Goal: Transaction & Acquisition: Purchase product/service

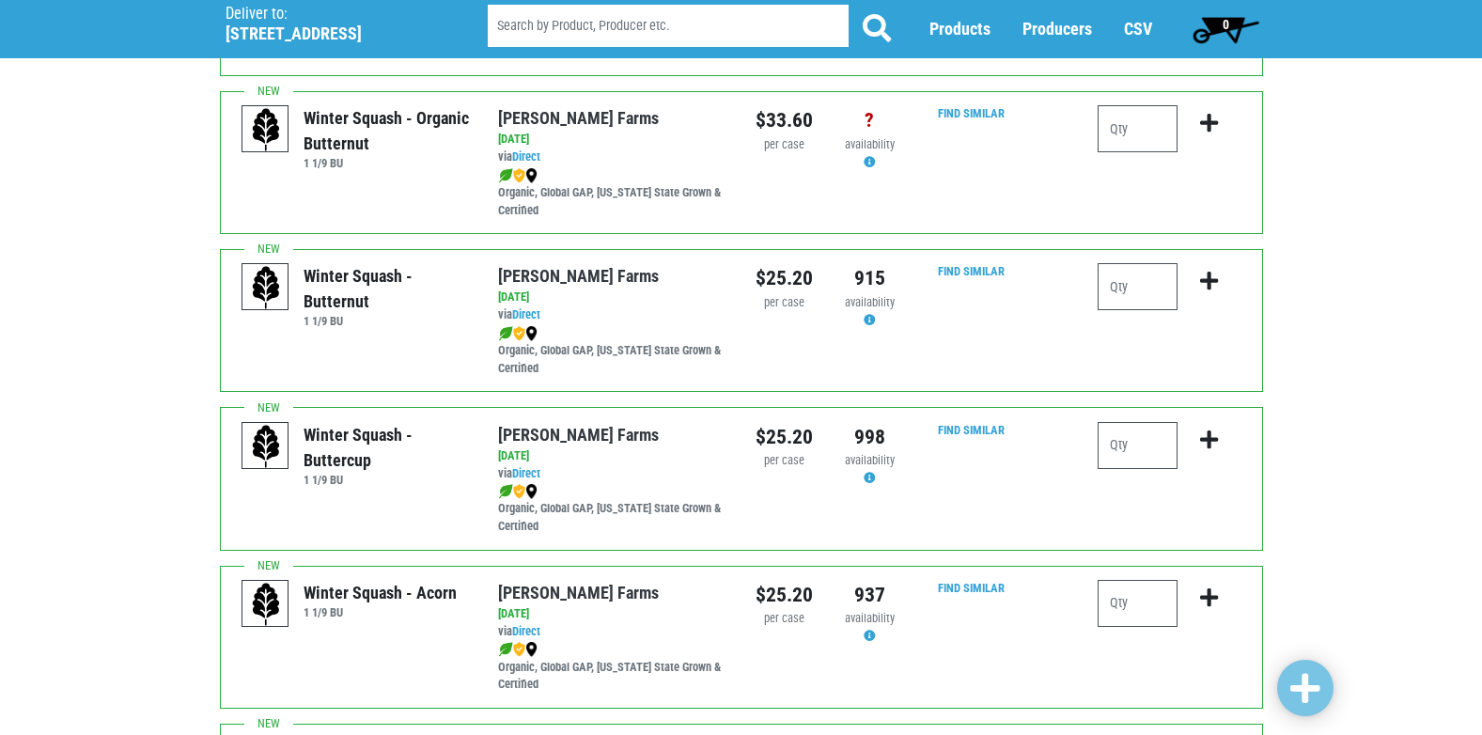
scroll to position [376, 0]
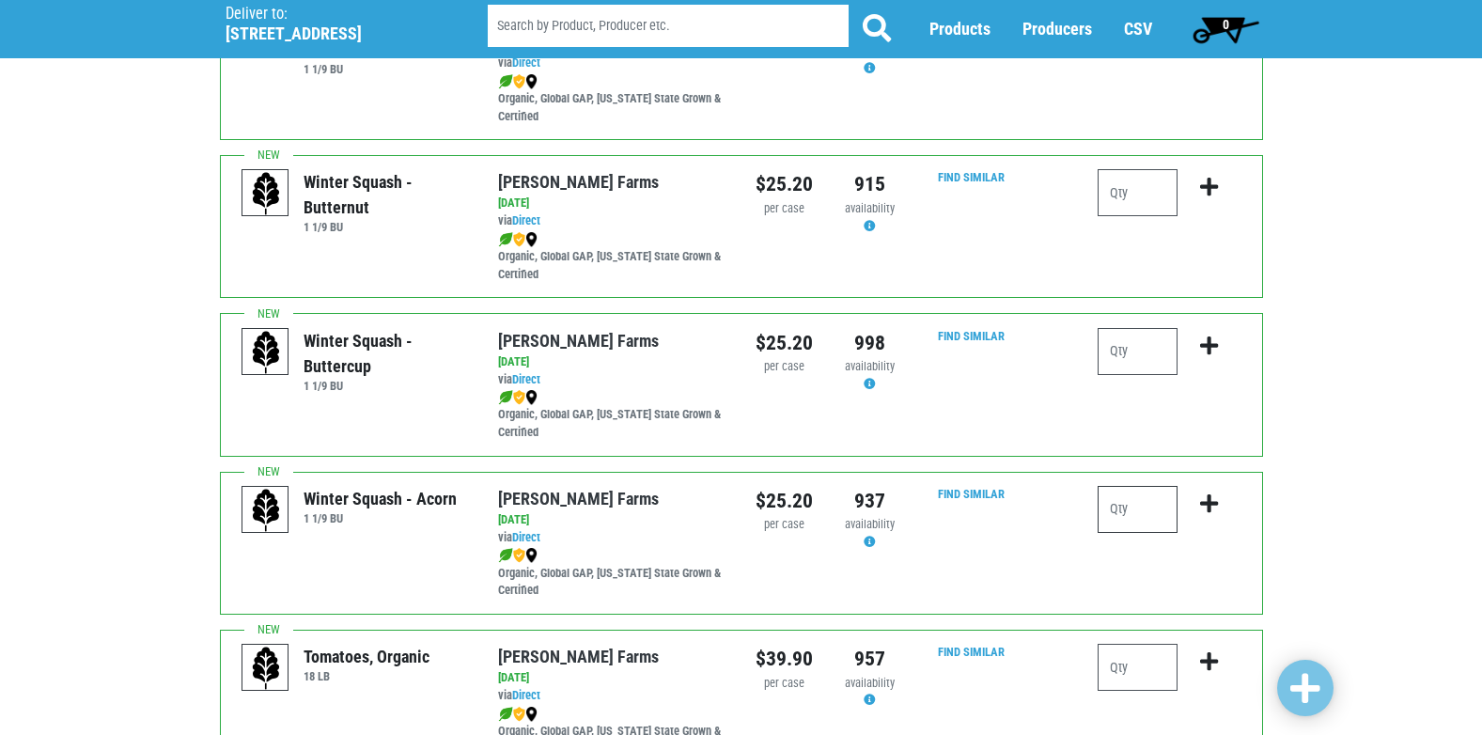
click at [1137, 507] on input "number" at bounding box center [1137, 509] width 80 height 47
type input "1"
click at [1214, 511] on icon "submit" at bounding box center [1209, 503] width 18 height 21
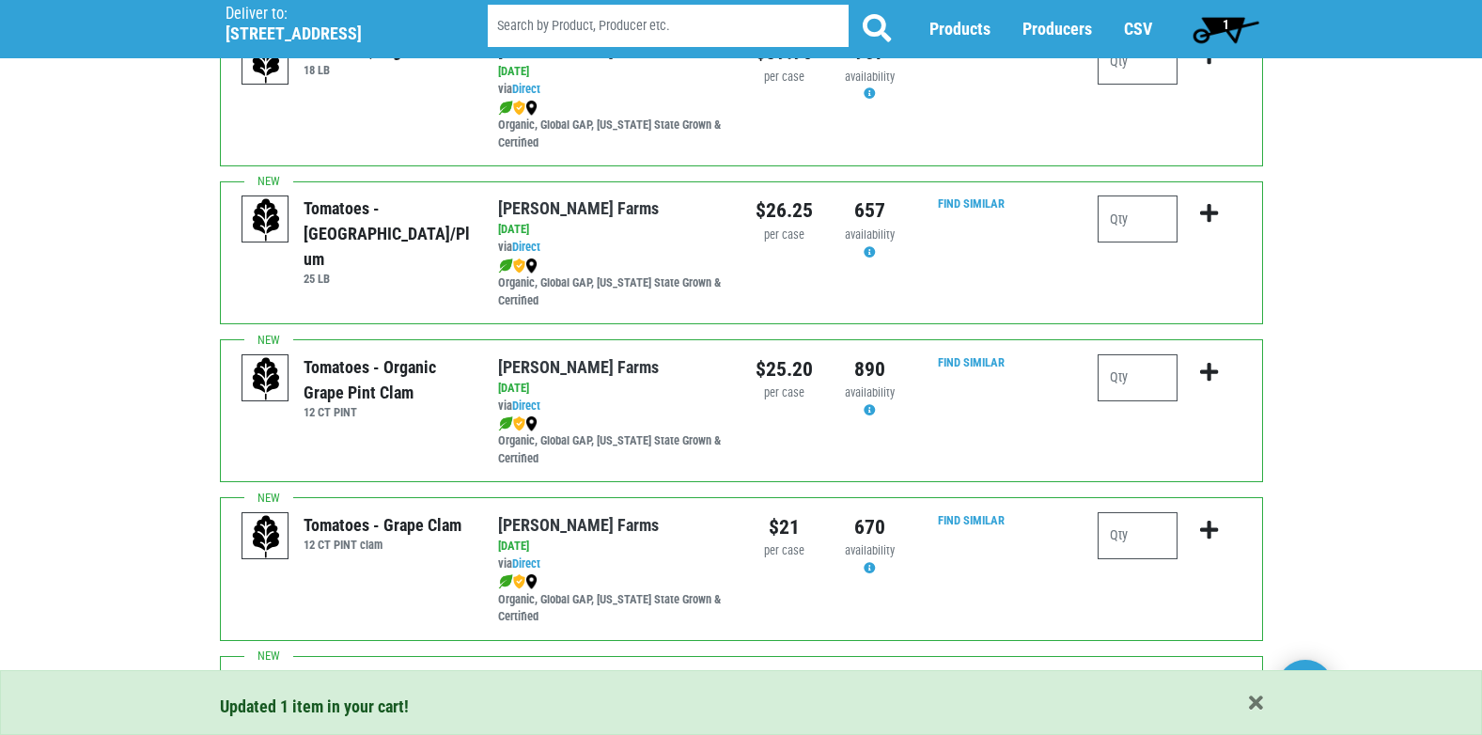
scroll to position [1034, 0]
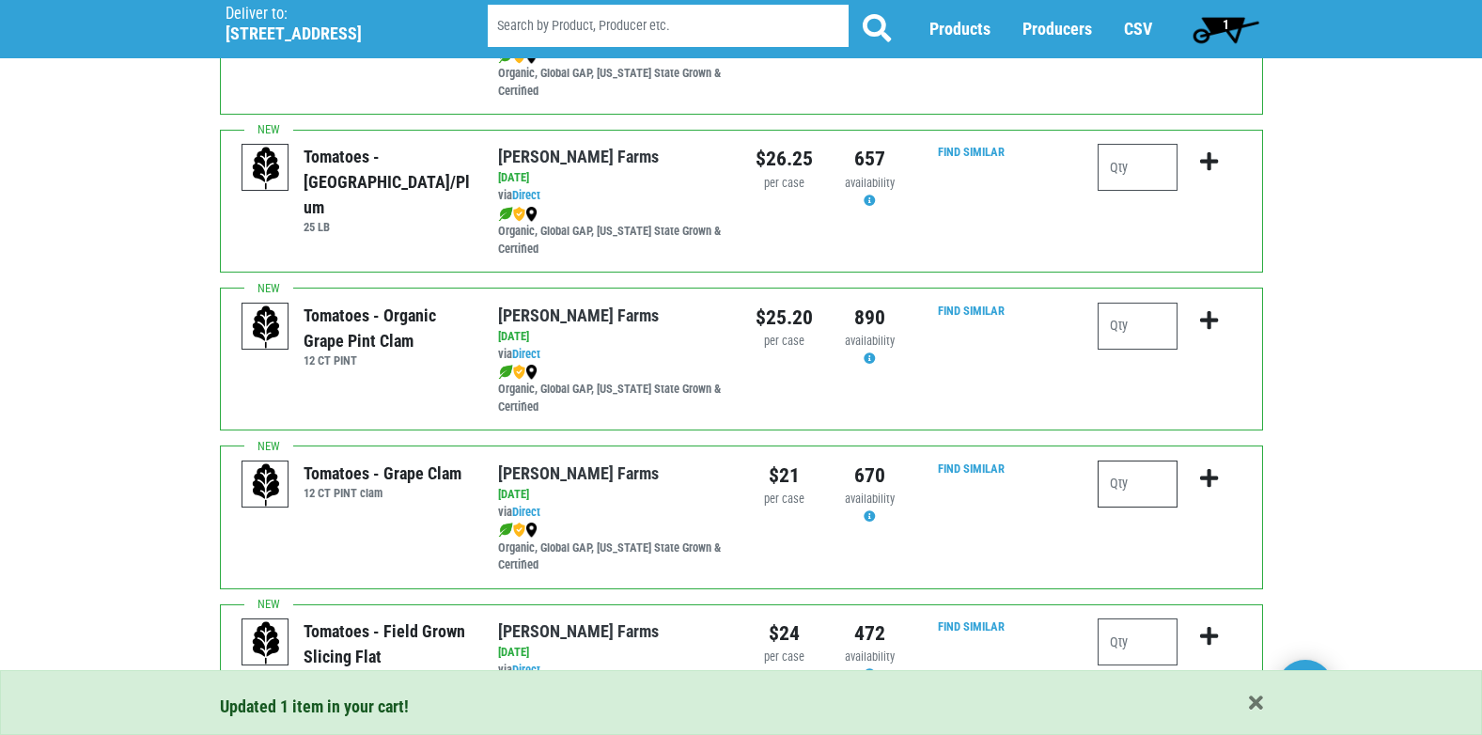
click at [1110, 486] on input "number" at bounding box center [1137, 483] width 80 height 47
type input "2"
click at [1205, 475] on icon "submit" at bounding box center [1209, 478] width 18 height 21
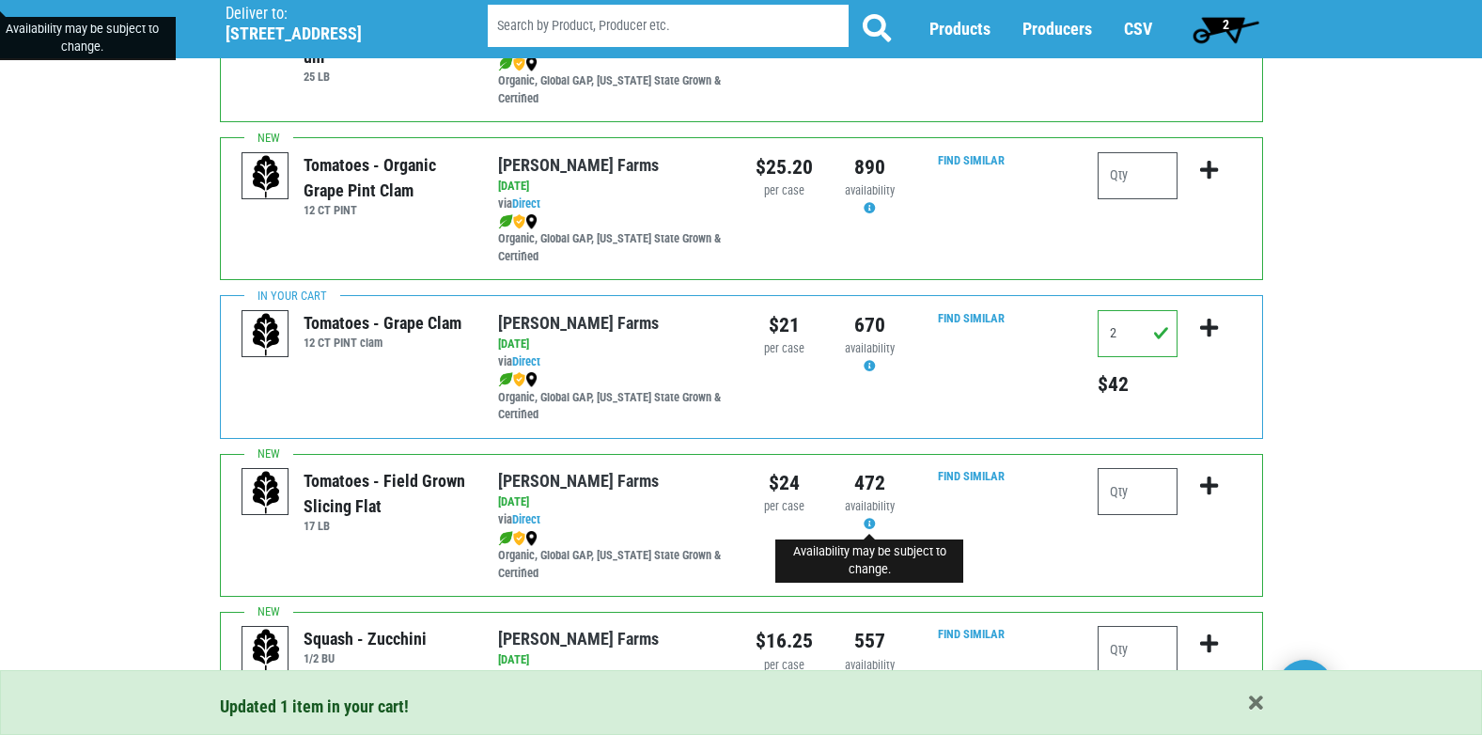
scroll to position [1222, 0]
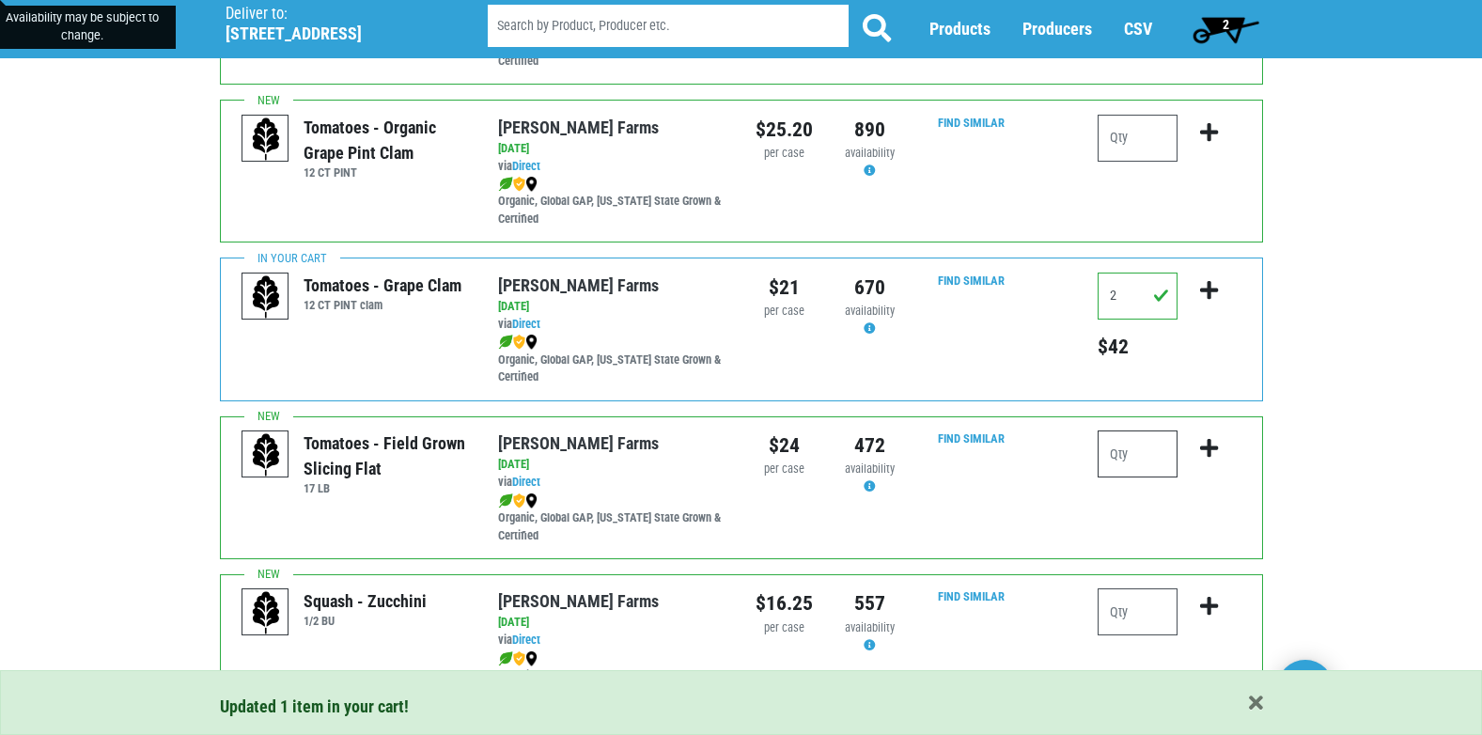
click at [1118, 463] on input "number" at bounding box center [1137, 453] width 80 height 47
type input "2"
click at [1213, 444] on icon "submit" at bounding box center [1209, 448] width 18 height 21
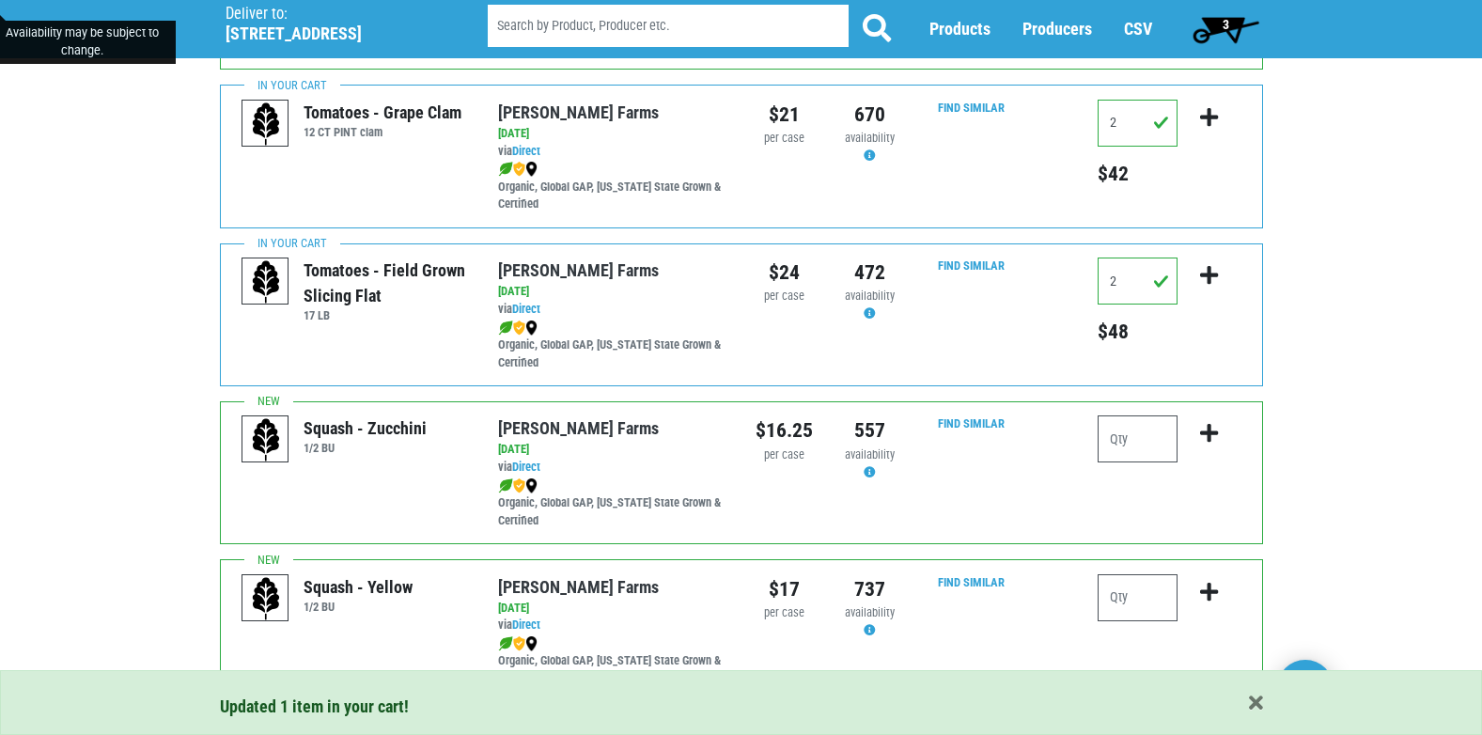
scroll to position [1409, 0]
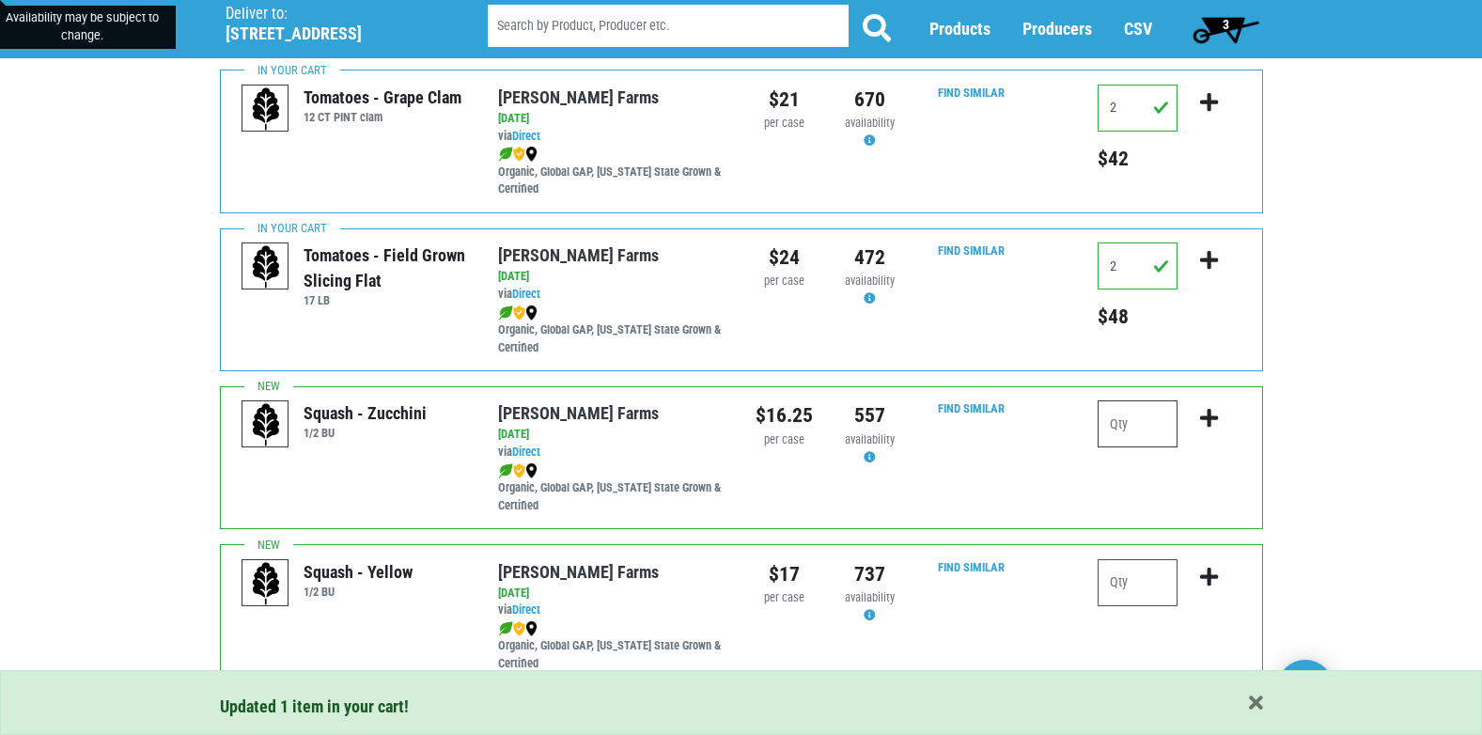
click at [1122, 440] on input "number" at bounding box center [1137, 423] width 80 height 47
type input "1"
click at [1217, 408] on icon "submit" at bounding box center [1209, 418] width 18 height 21
click at [1145, 580] on input "number" at bounding box center [1137, 582] width 80 height 47
type input "1"
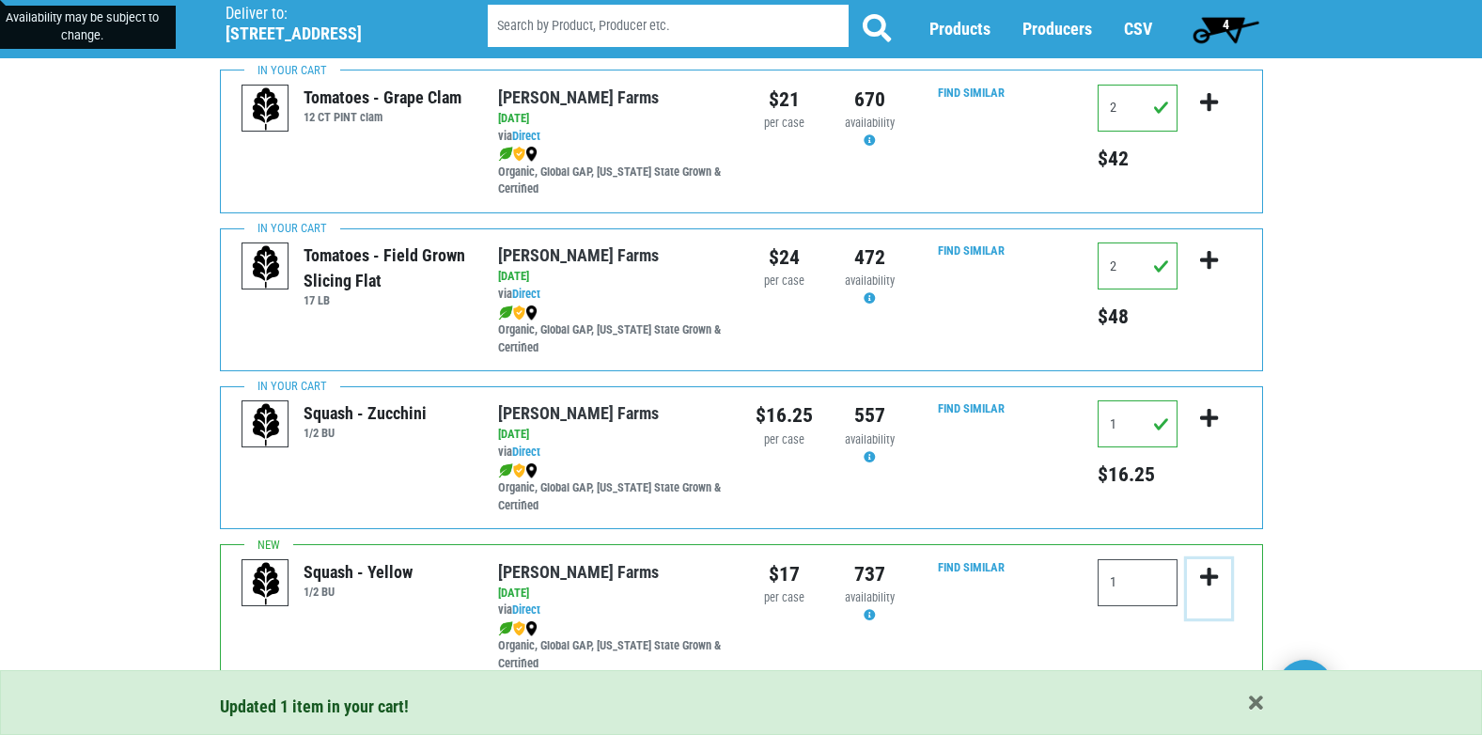
click at [1211, 571] on icon "submit" at bounding box center [1209, 577] width 18 height 21
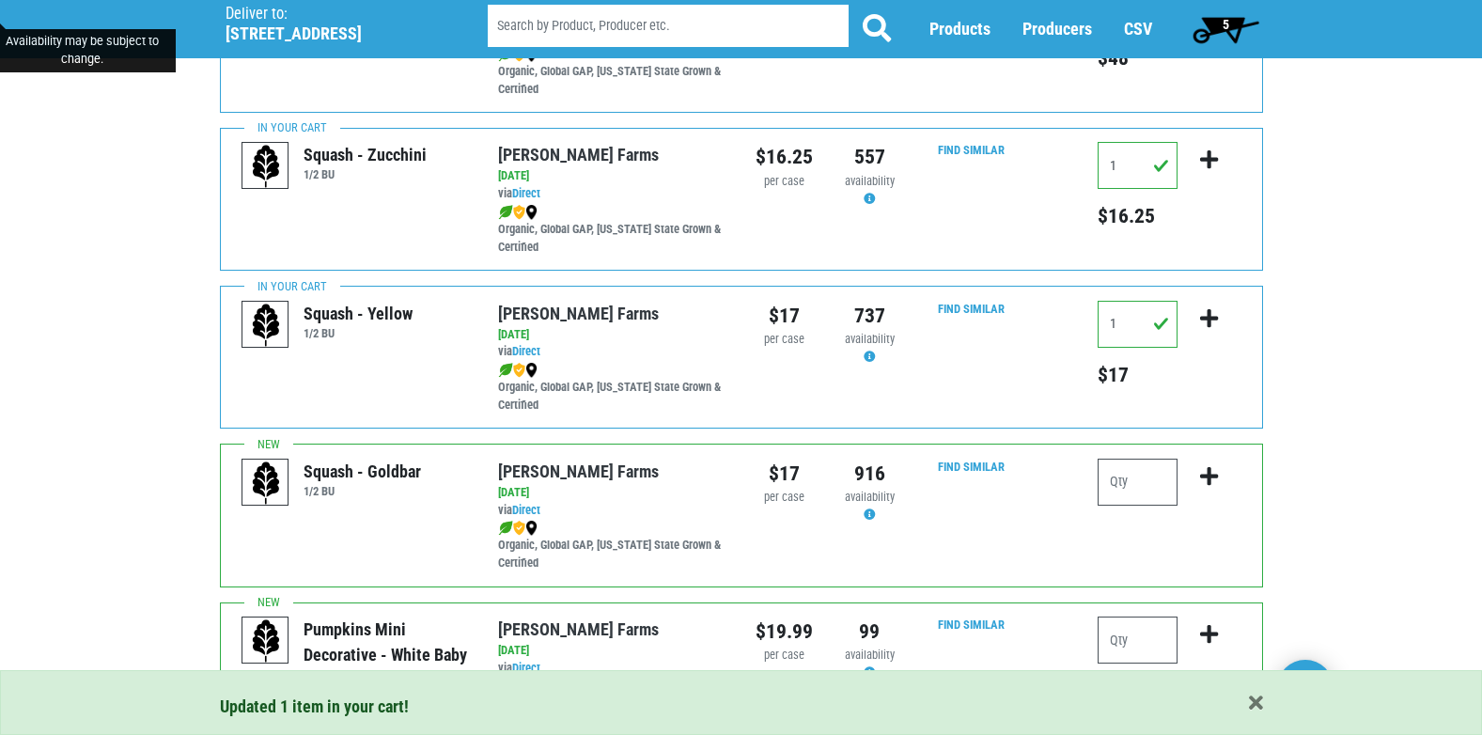
scroll to position [1691, 0]
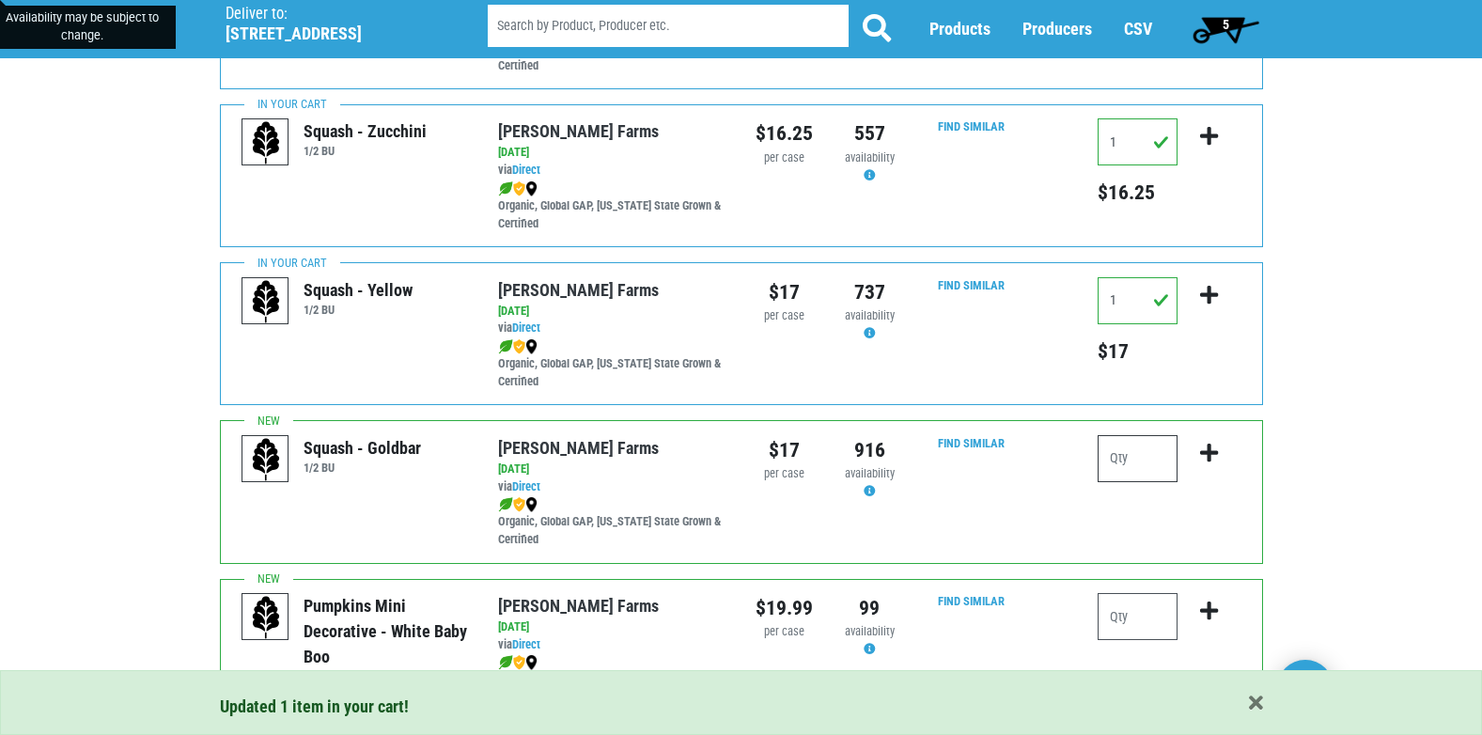
click at [1106, 446] on input "number" at bounding box center [1137, 458] width 80 height 47
type input "1"
click at [1221, 456] on button "submit" at bounding box center [1209, 464] width 44 height 59
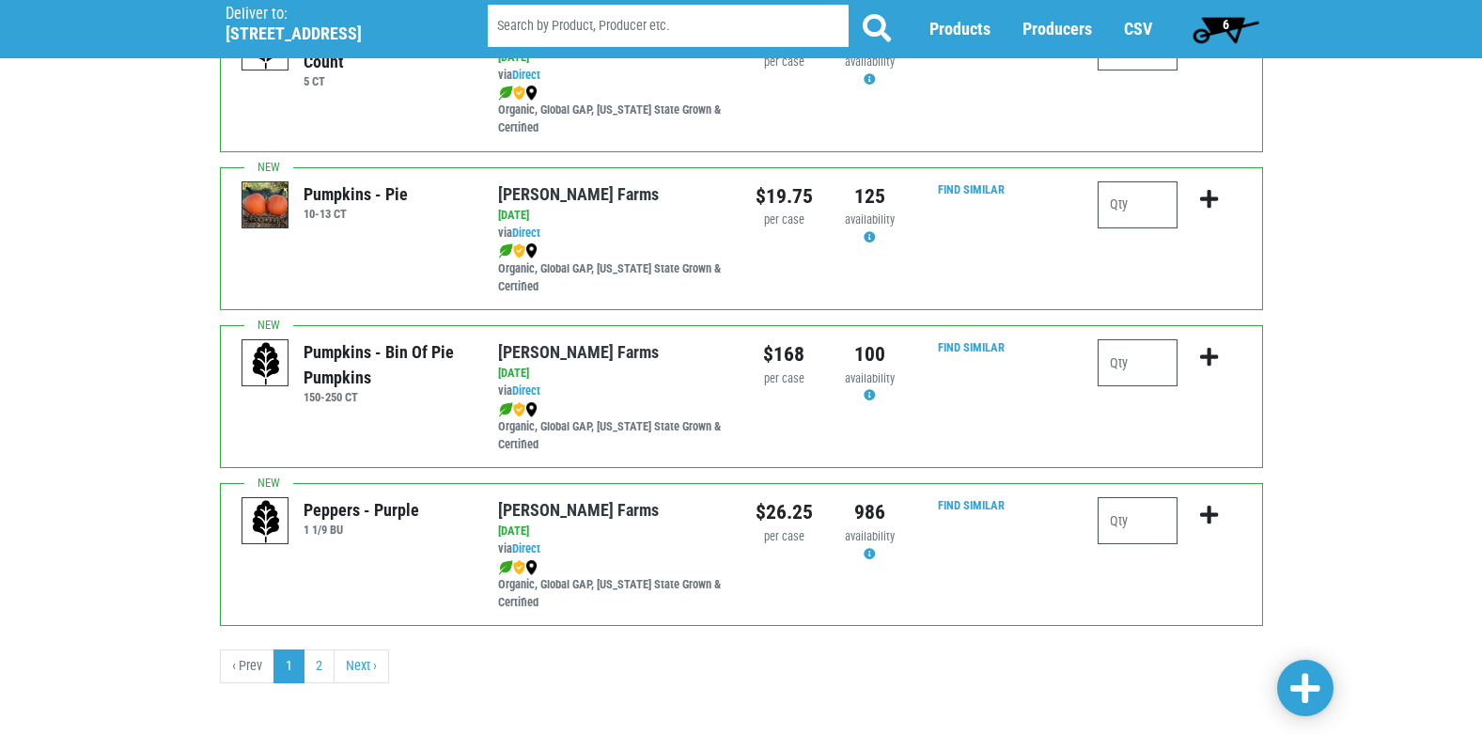
scroll to position [2746, 0]
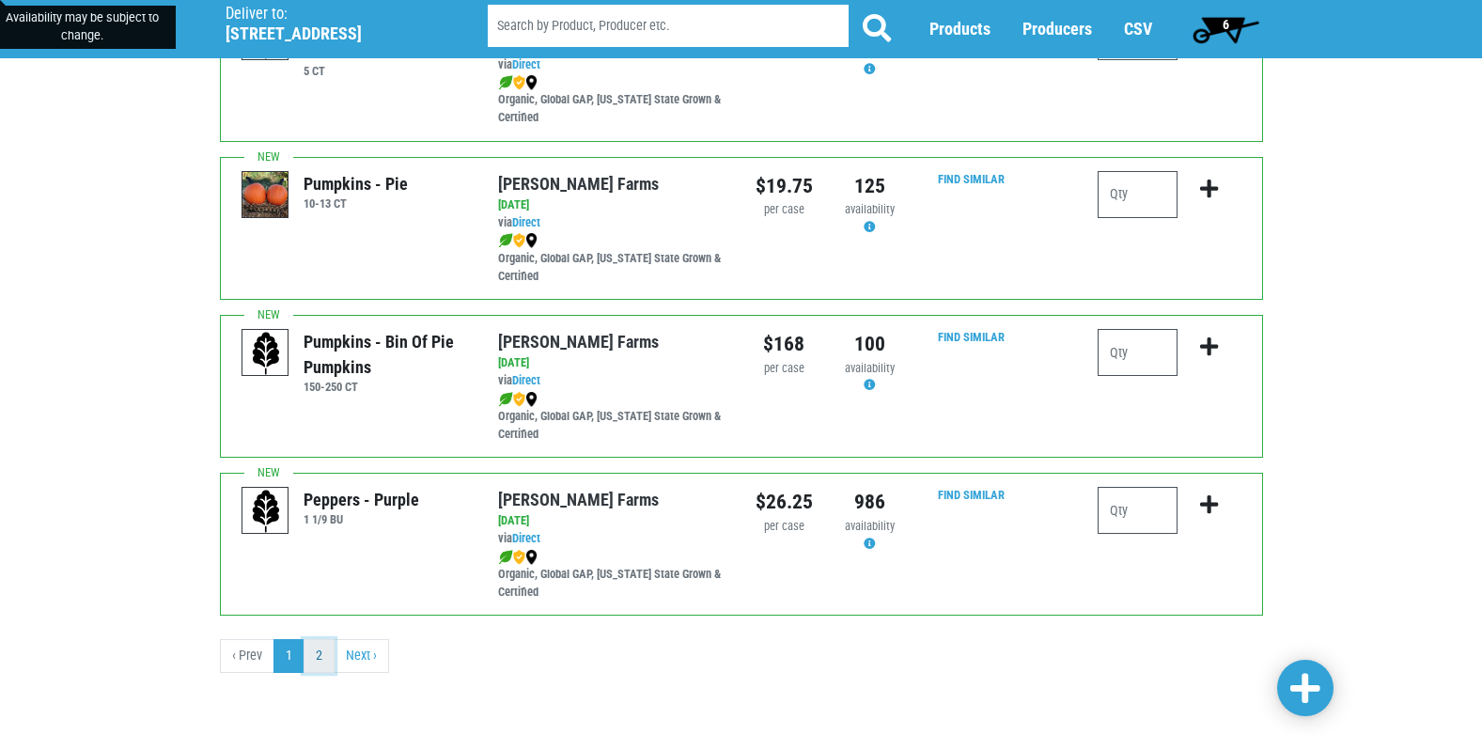
click at [328, 664] on link "2" at bounding box center [319, 656] width 31 height 34
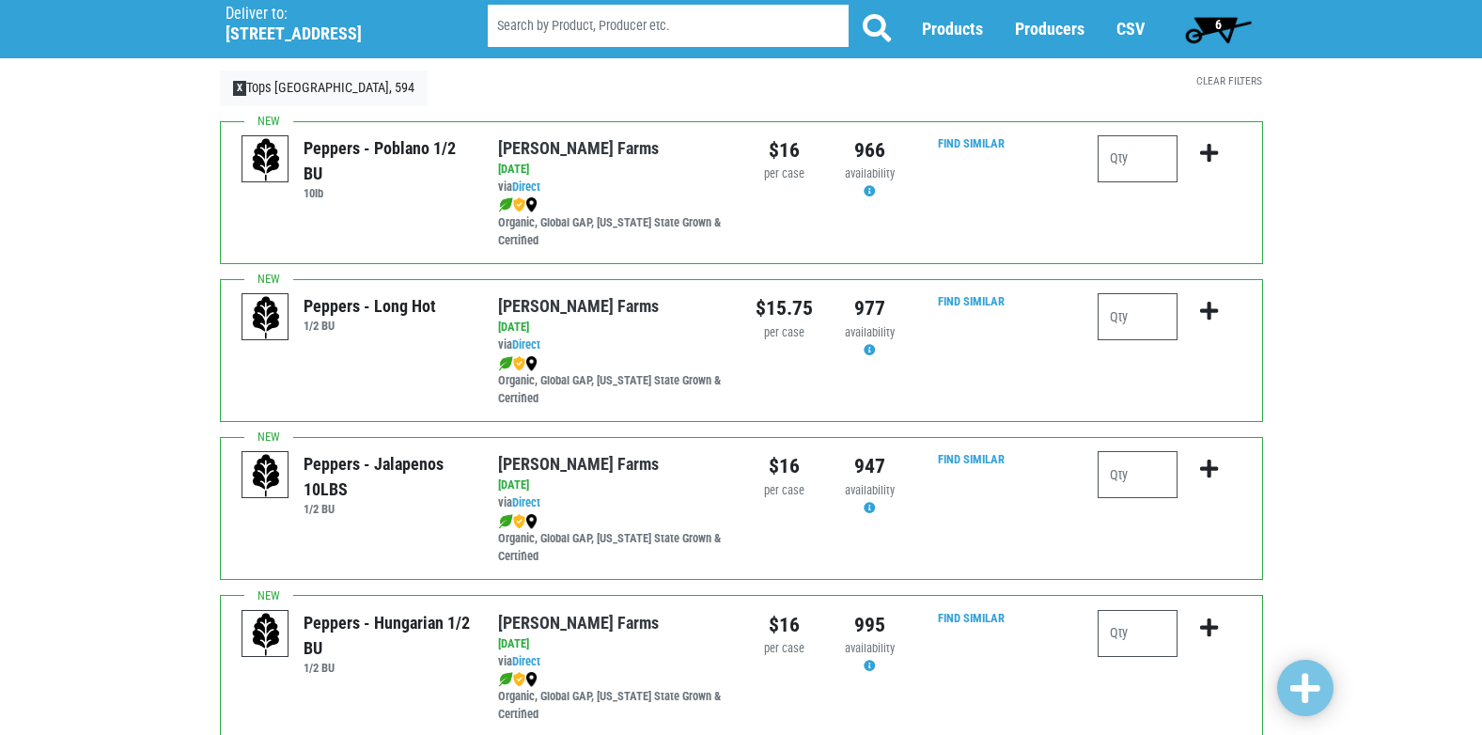
scroll to position [188, 0]
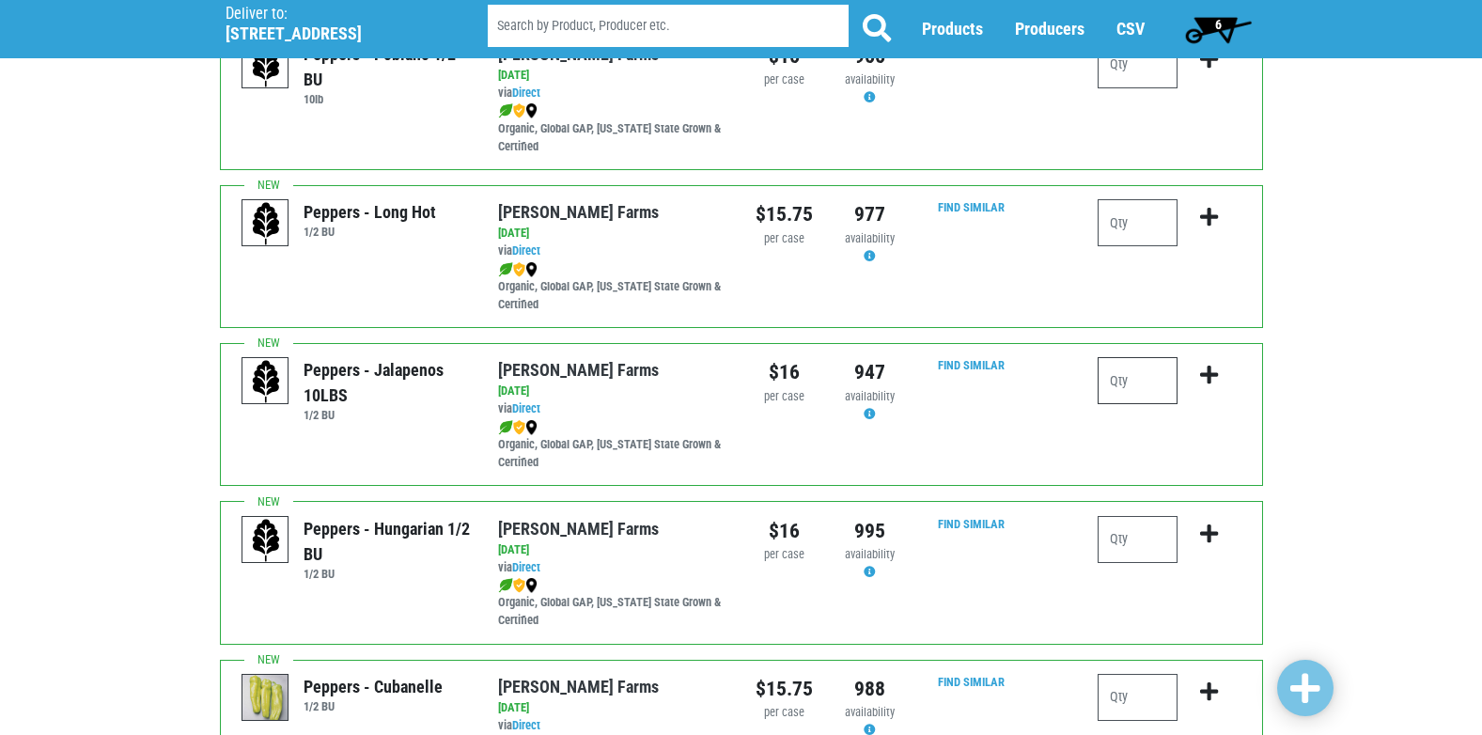
click at [1140, 372] on input "number" at bounding box center [1137, 380] width 80 height 47
type input "1"
click at [1215, 376] on icon "submit" at bounding box center [1209, 375] width 18 height 21
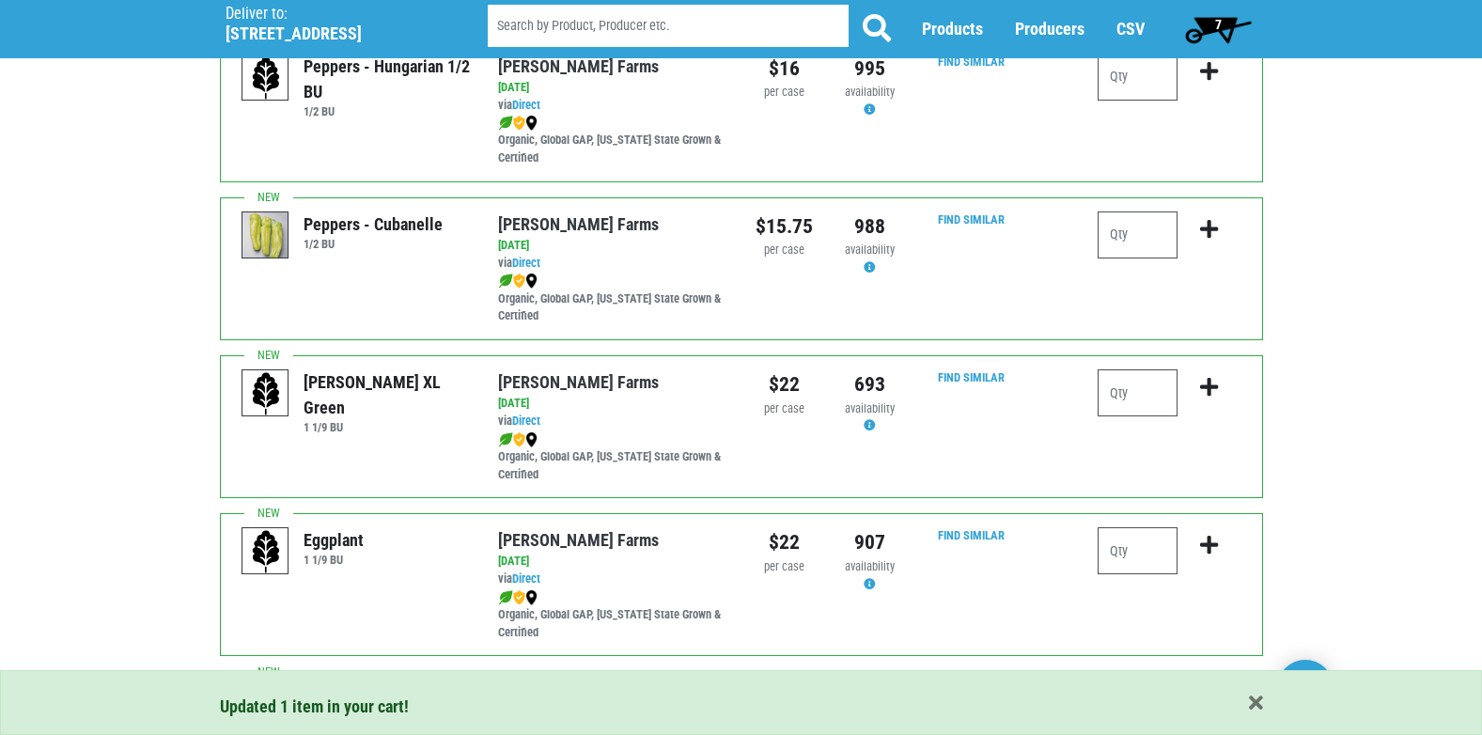
scroll to position [658, 0]
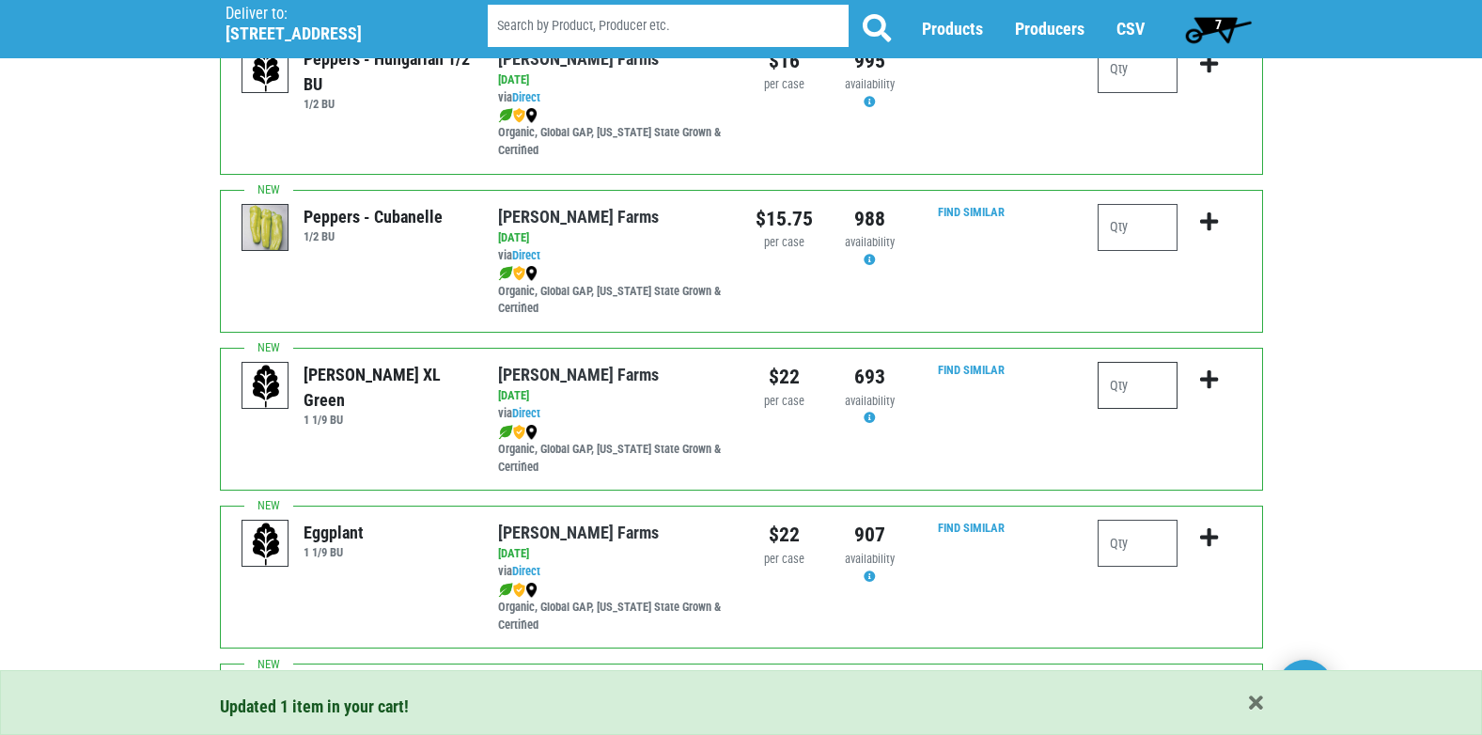
click at [1155, 397] on input "number" at bounding box center [1137, 385] width 80 height 47
type input "1"
click at [1207, 379] on icon "submit" at bounding box center [1209, 379] width 18 height 21
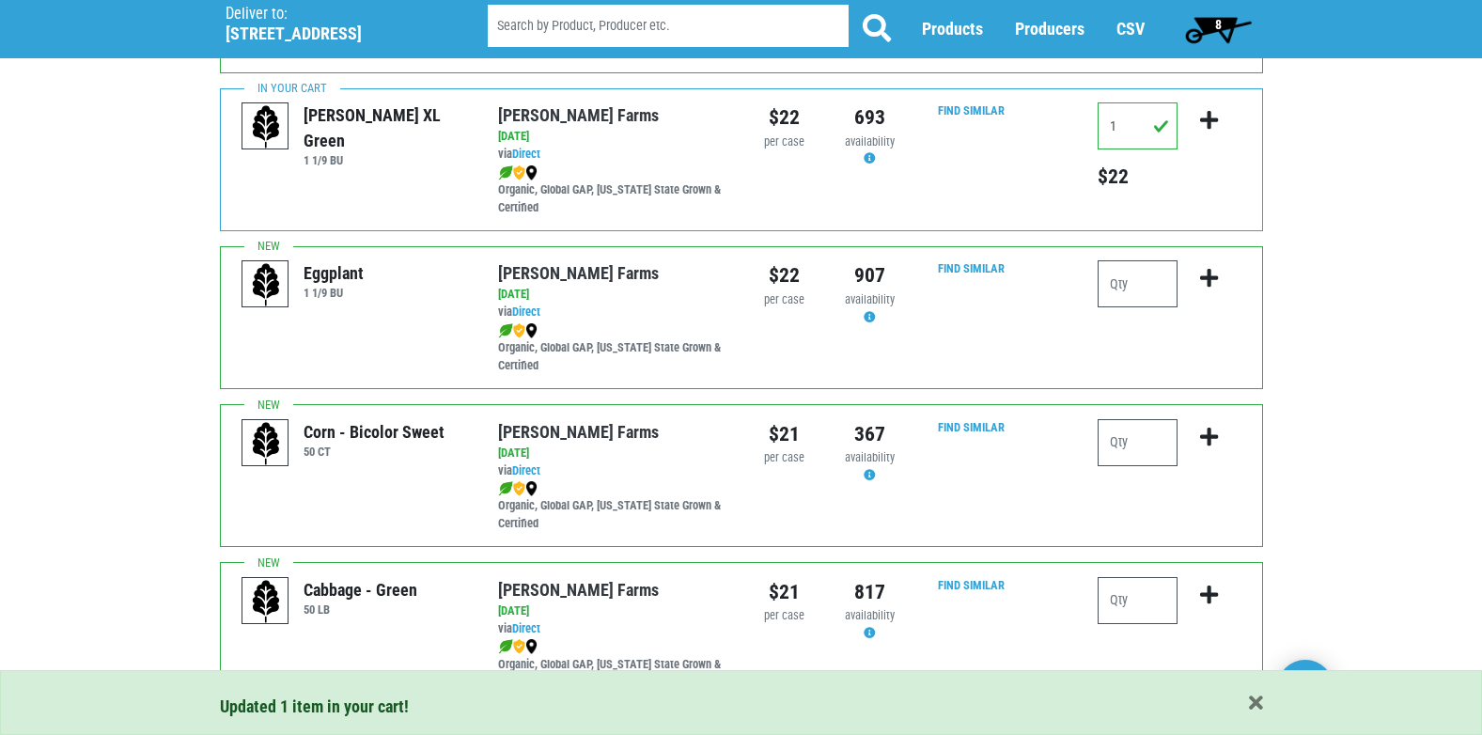
scroll to position [940, 0]
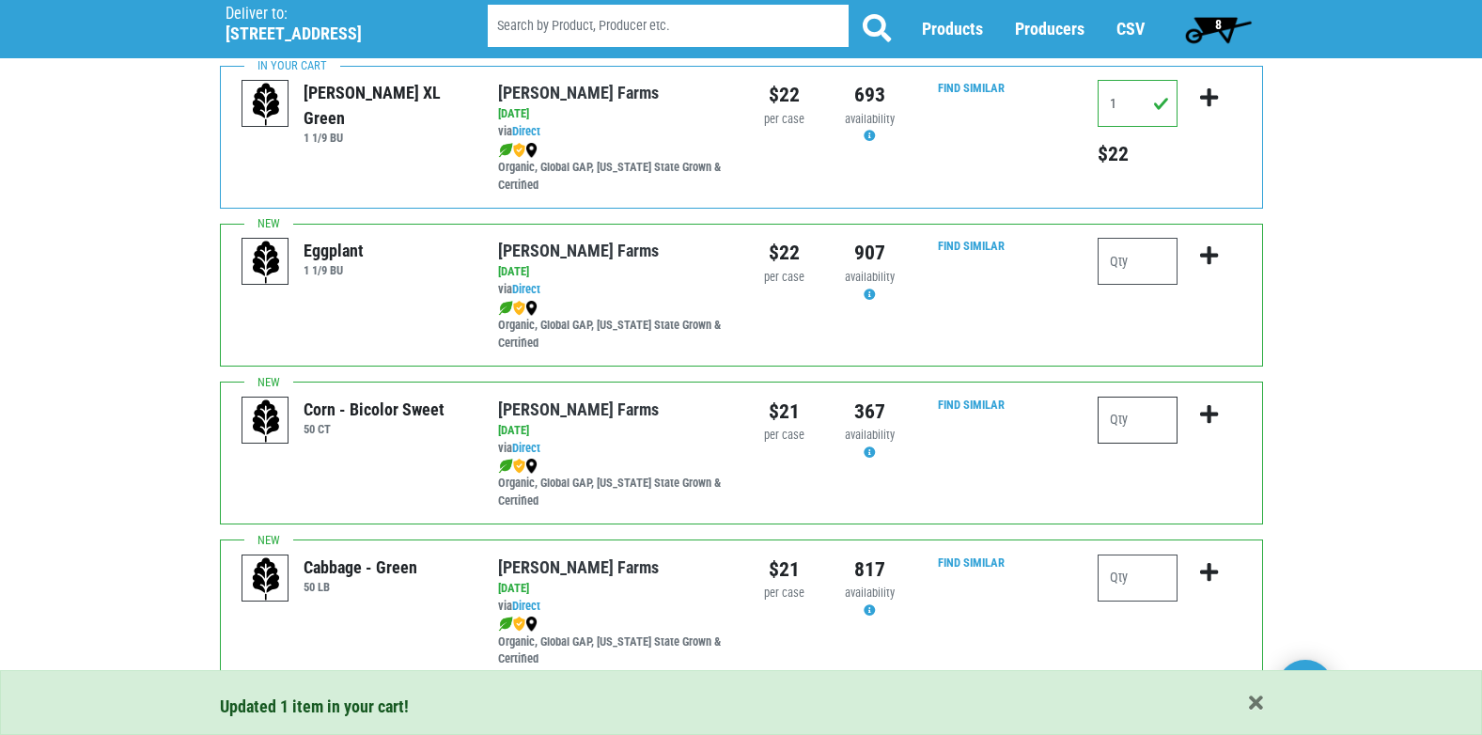
click at [1140, 410] on input "number" at bounding box center [1137, 420] width 80 height 47
type input "5"
click at [1210, 418] on icon "submit" at bounding box center [1209, 414] width 18 height 21
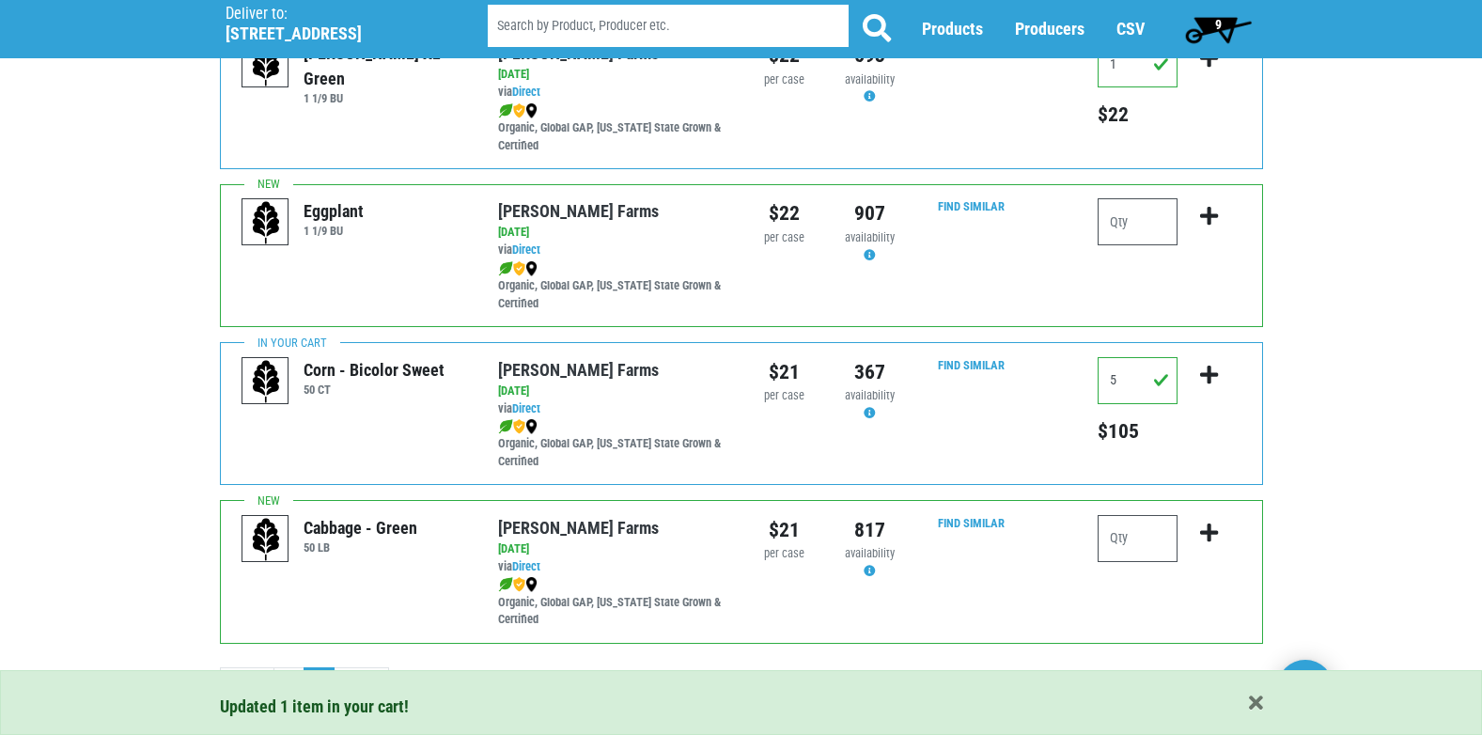
scroll to position [1007, 0]
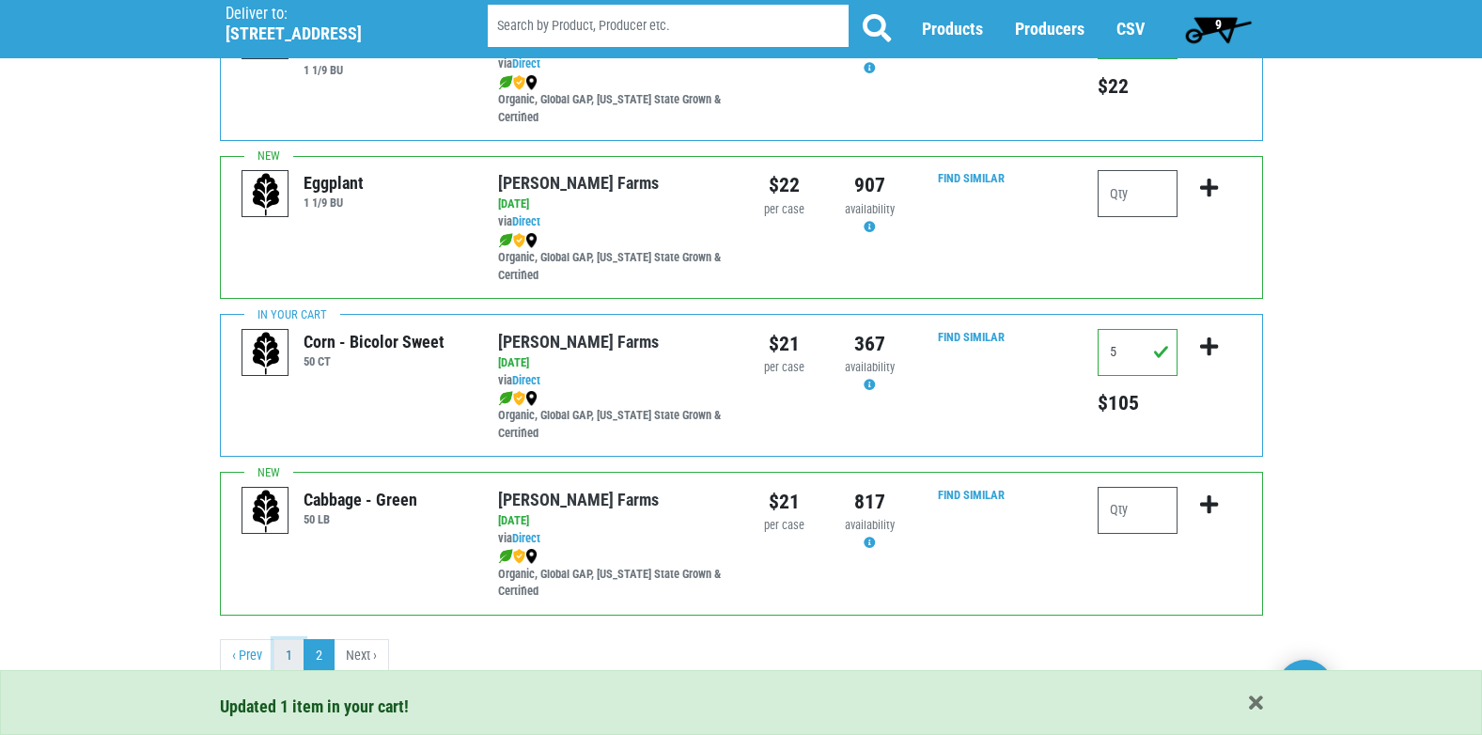
click at [288, 656] on link "1" at bounding box center [288, 656] width 31 height 34
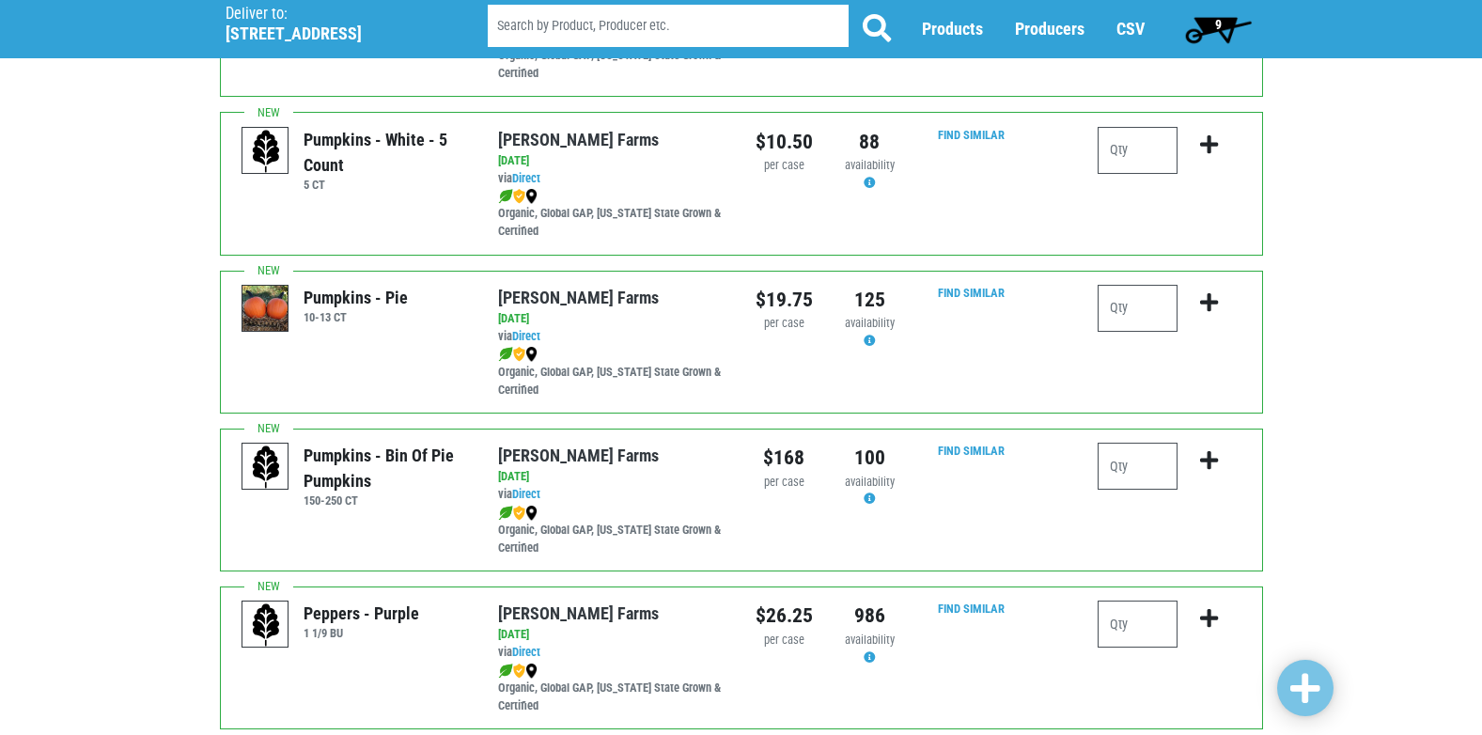
scroll to position [2631, 0]
click at [1133, 328] on input "number" at bounding box center [1137, 309] width 80 height 47
type input "1"
click at [1209, 301] on icon "submit" at bounding box center [1209, 303] width 18 height 21
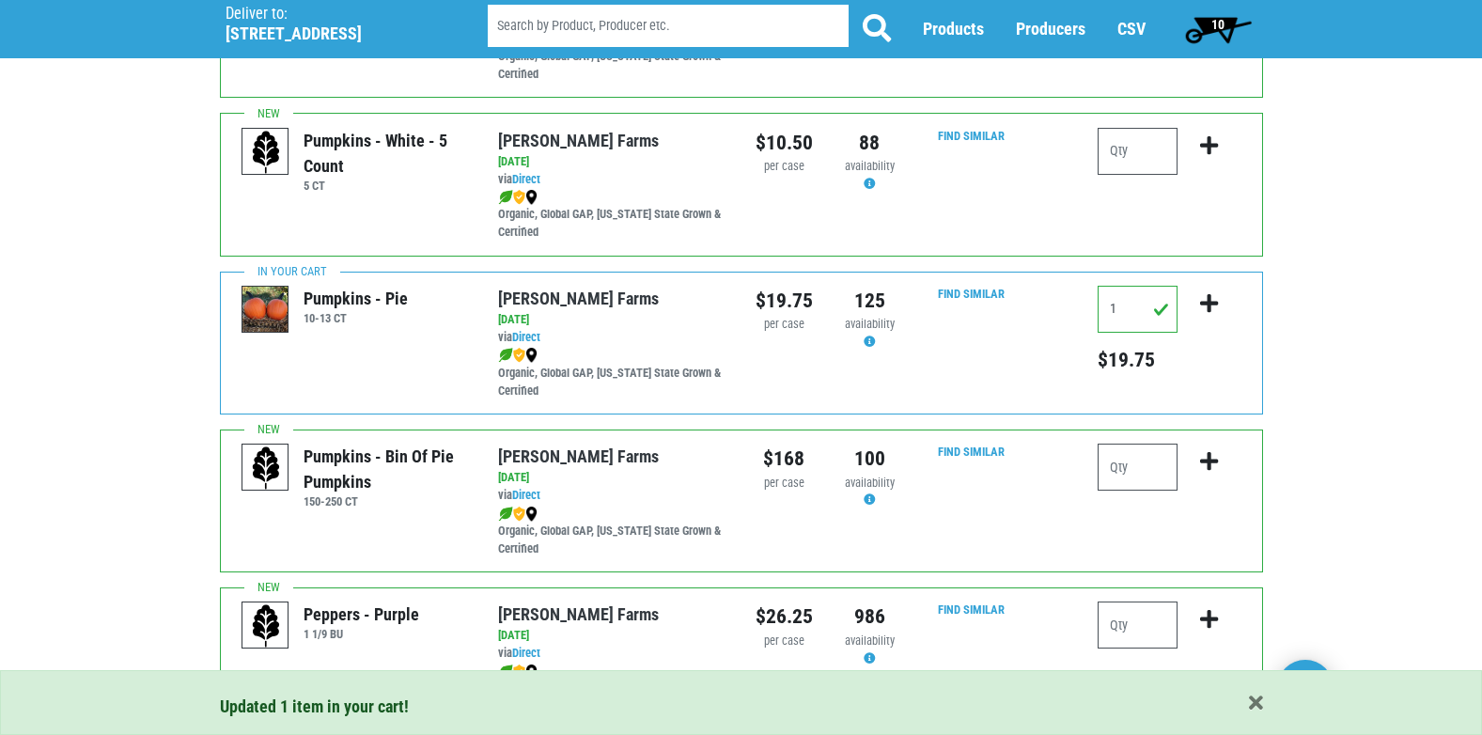
click at [1199, 42] on span "10" at bounding box center [1218, 29] width 84 height 38
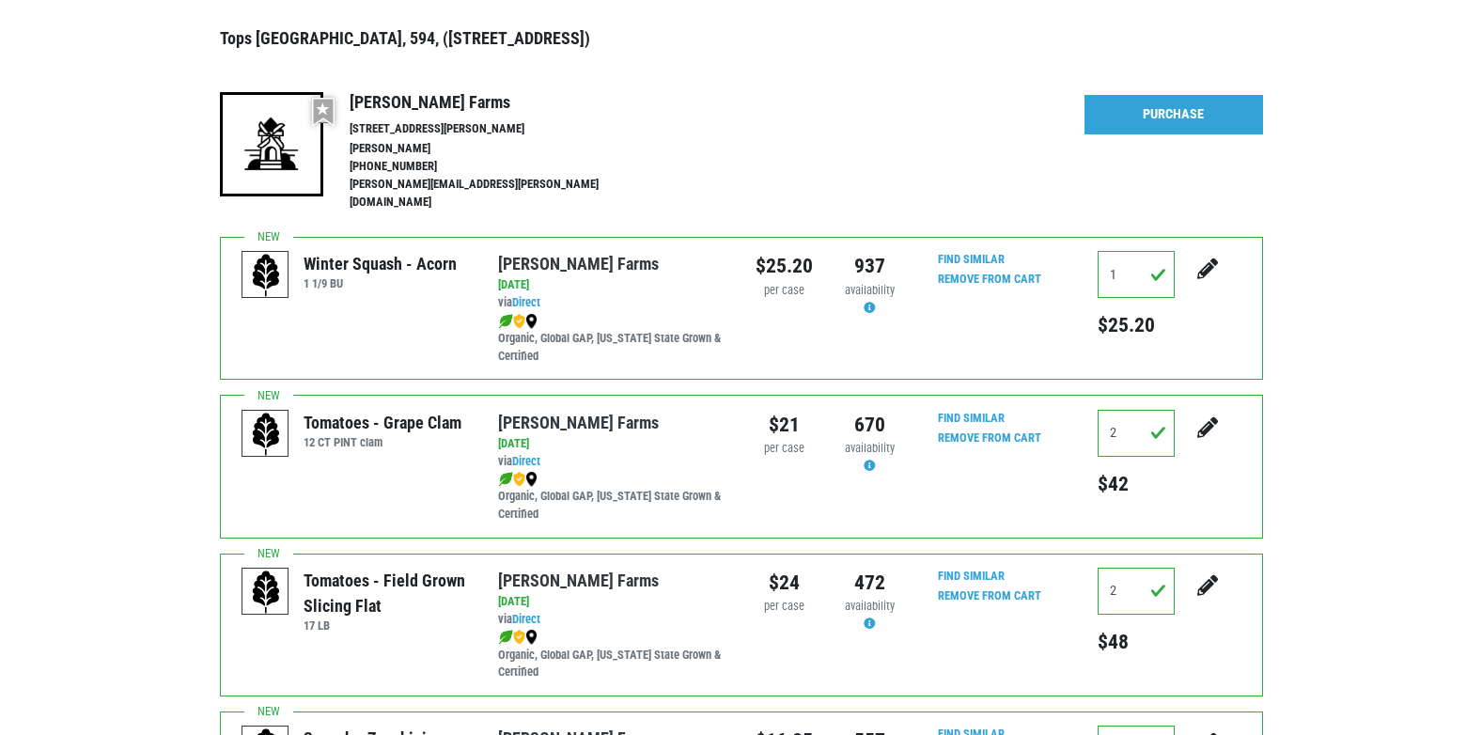
scroll to position [8, 0]
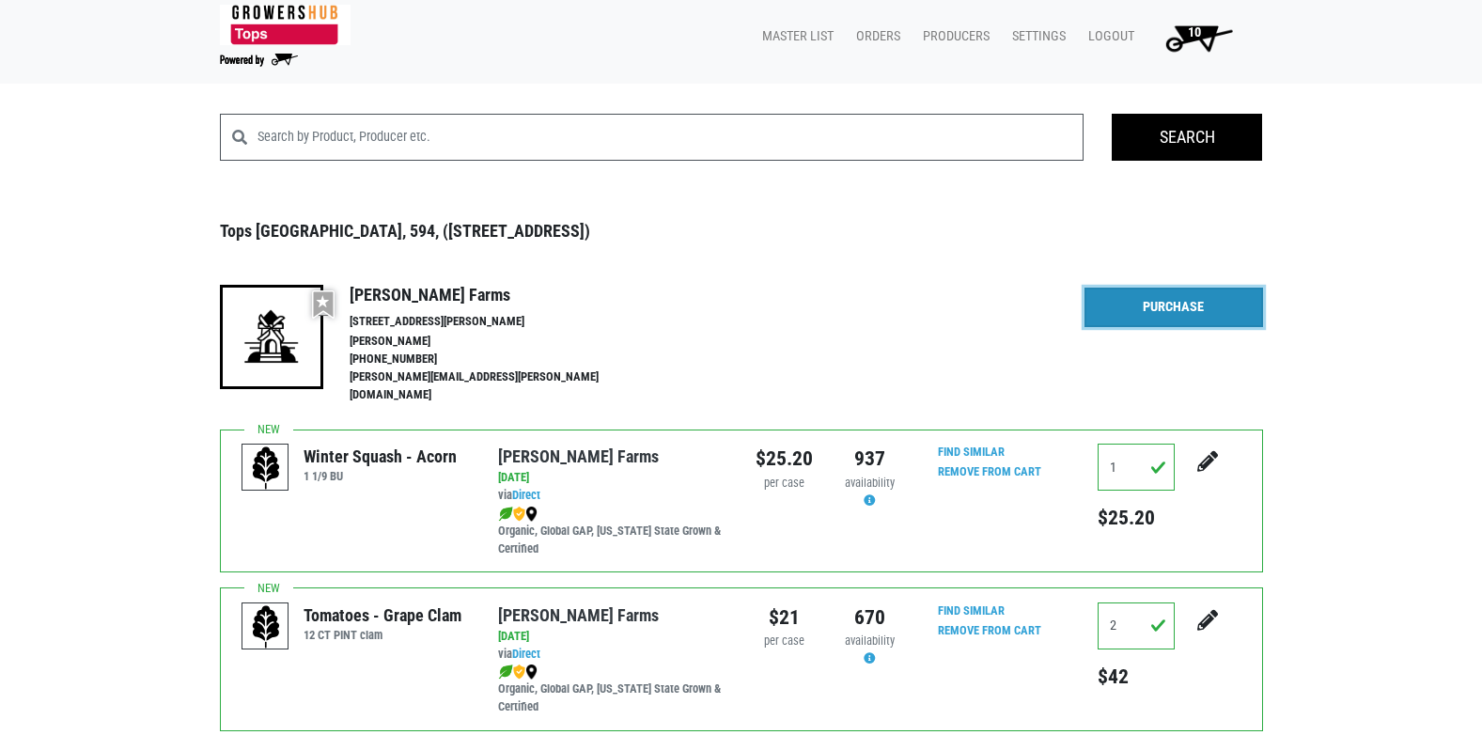
click at [1160, 311] on link "Purchase" at bounding box center [1173, 307] width 179 height 39
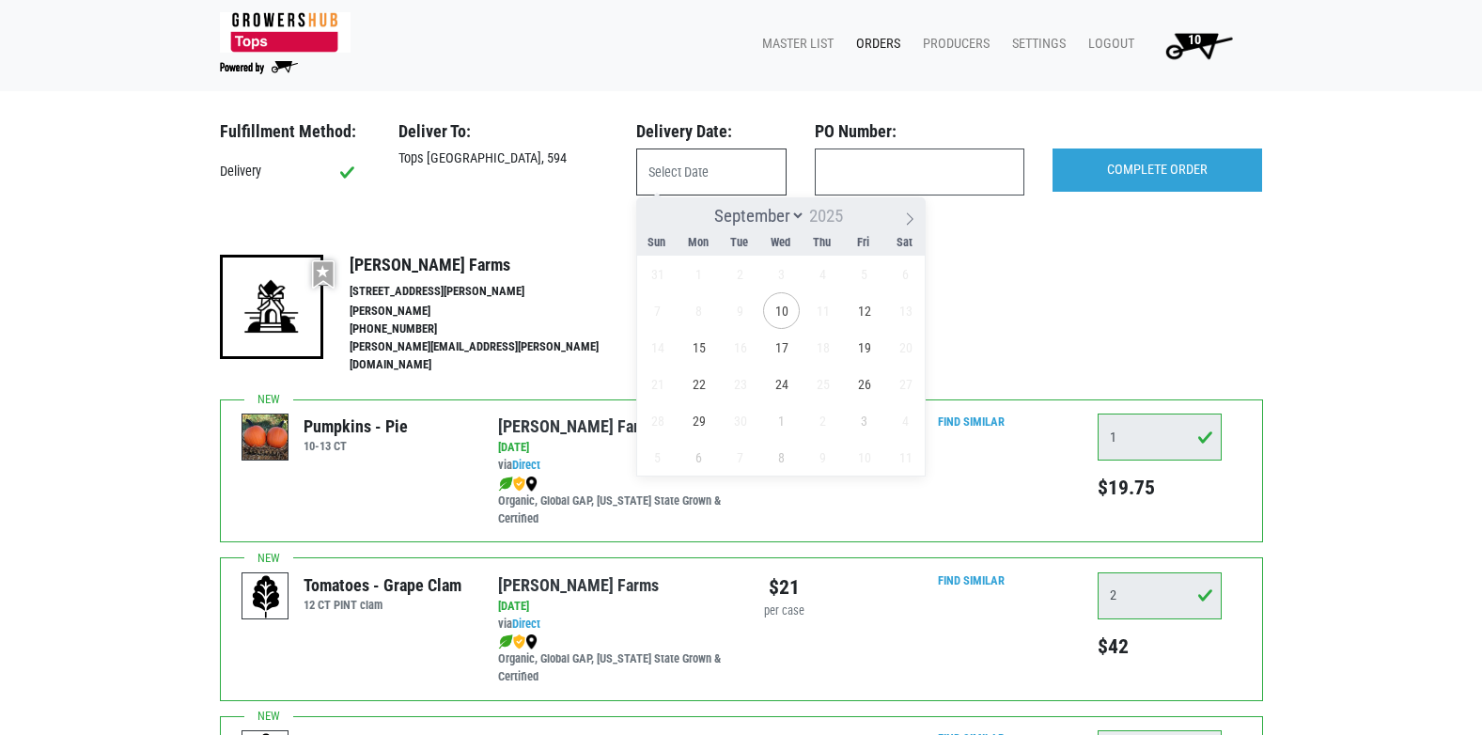
click at [738, 163] on input "text" at bounding box center [711, 171] width 150 height 47
click at [774, 307] on span "10" at bounding box center [781, 310] width 37 height 37
type input "[DATE]"
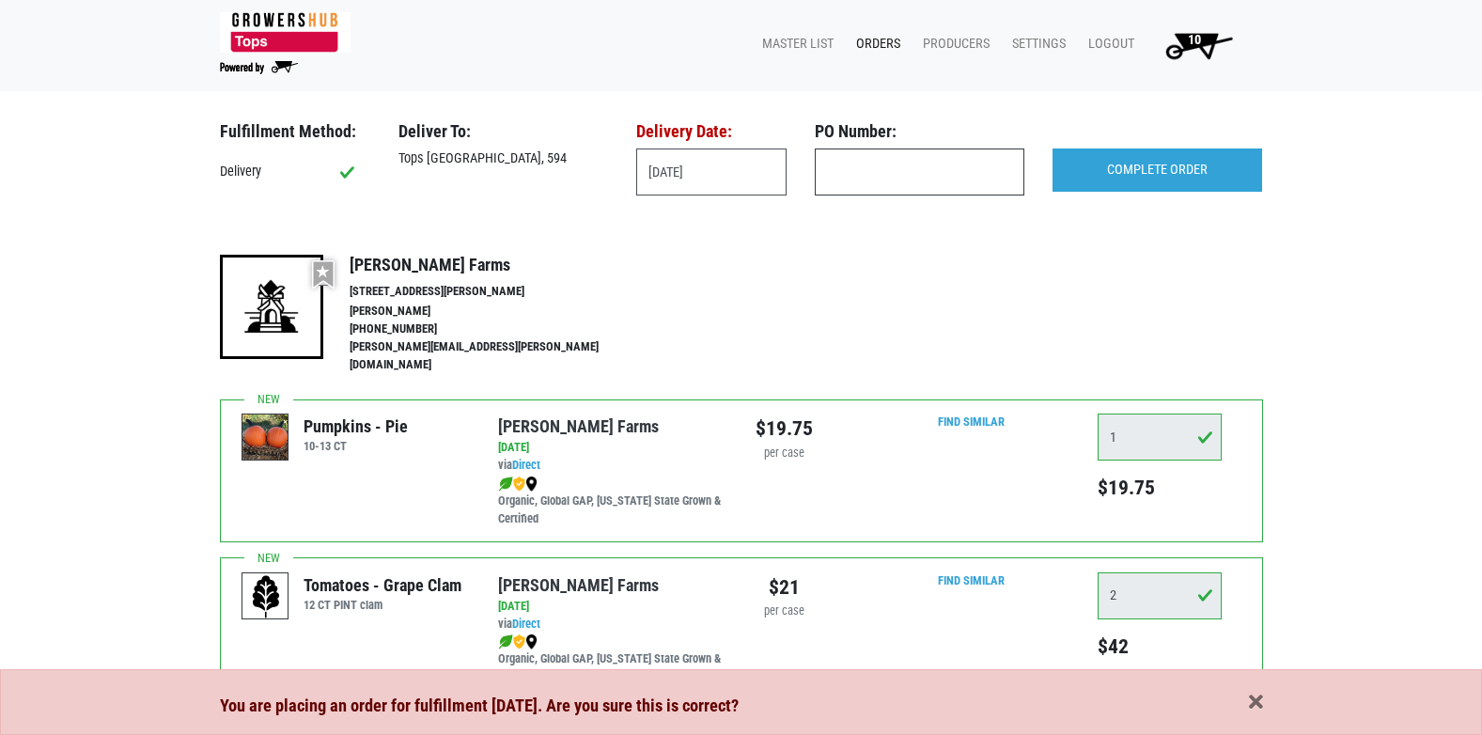
click at [844, 178] on input "text" at bounding box center [920, 171] width 210 height 47
type input "594"
click at [1052, 148] on input "COMPLETE ORDER" at bounding box center [1157, 169] width 210 height 43
click at [1255, 703] on span "button" at bounding box center [1256, 703] width 14 height 21
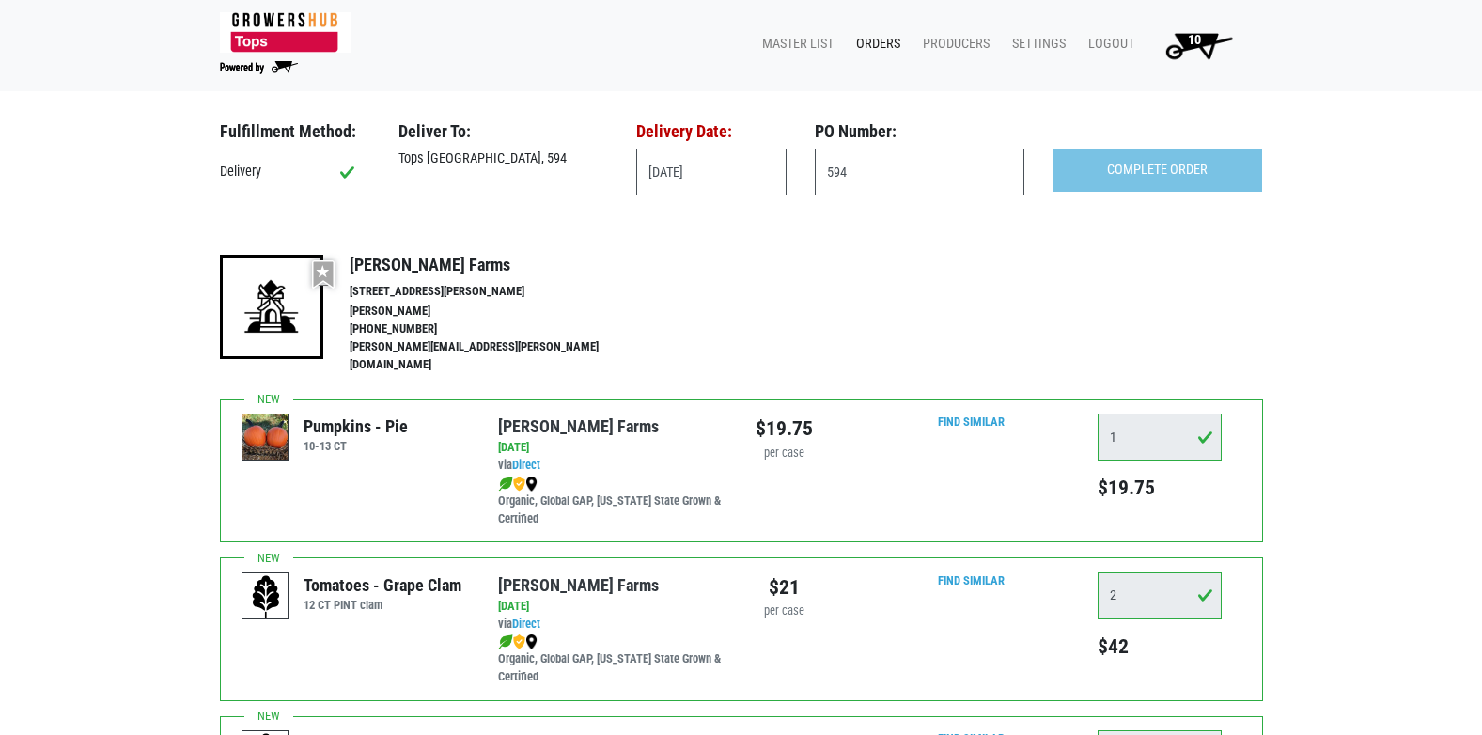
drag, startPoint x: 1255, startPoint y: 703, endPoint x: 1255, endPoint y: 250, distance: 452.9
click at [1255, 250] on div "Preferred vendor Reeves Farms 1100 Reeves Rd, Baldwinsville, NY 13027, USA Kari…" at bounding box center [741, 320] width 1043 height 159
